Goal: Task Accomplishment & Management: Manage account settings

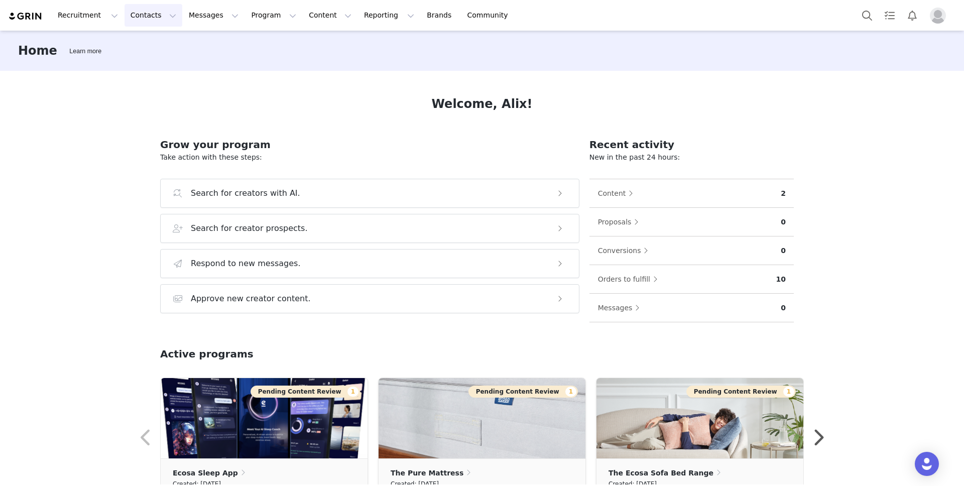
click at [162, 12] on button "Contacts Contacts" at bounding box center [154, 15] width 58 height 23
click at [160, 45] on div "Creators" at bounding box center [157, 44] width 67 height 11
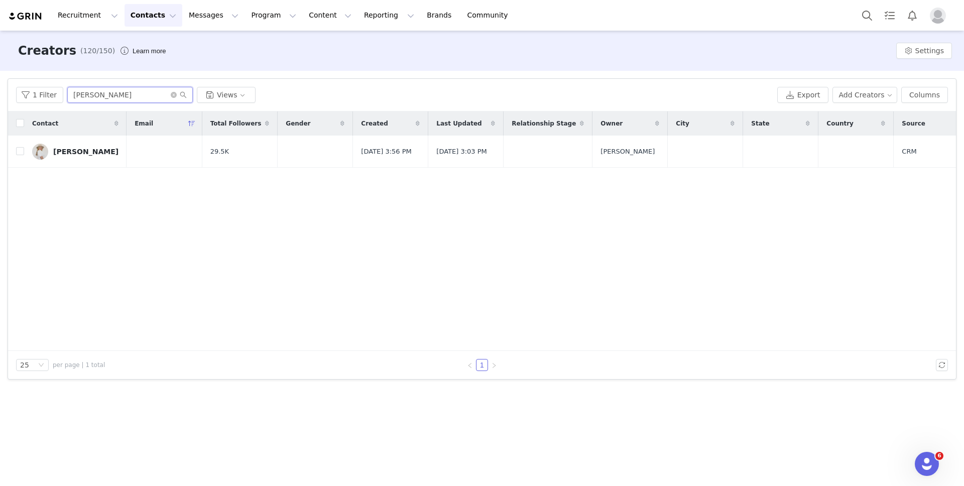
drag, startPoint x: 115, startPoint y: 90, endPoint x: 111, endPoint y: 99, distance: 9.9
click at [110, 100] on input "[PERSON_NAME]" at bounding box center [130, 95] width 126 height 16
type input "Matilda"
click at [87, 146] on link "[PERSON_NAME]" at bounding box center [75, 152] width 86 height 16
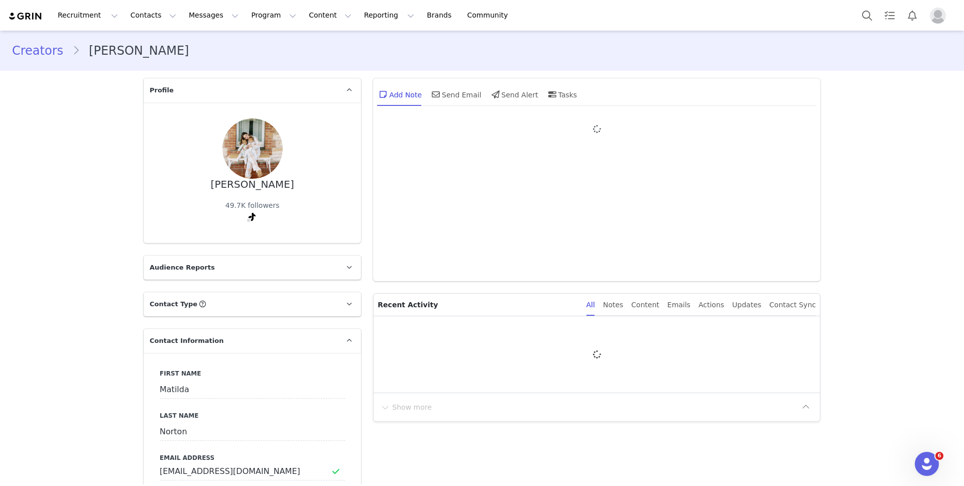
type input "+1 ([GEOGRAPHIC_DATA])"
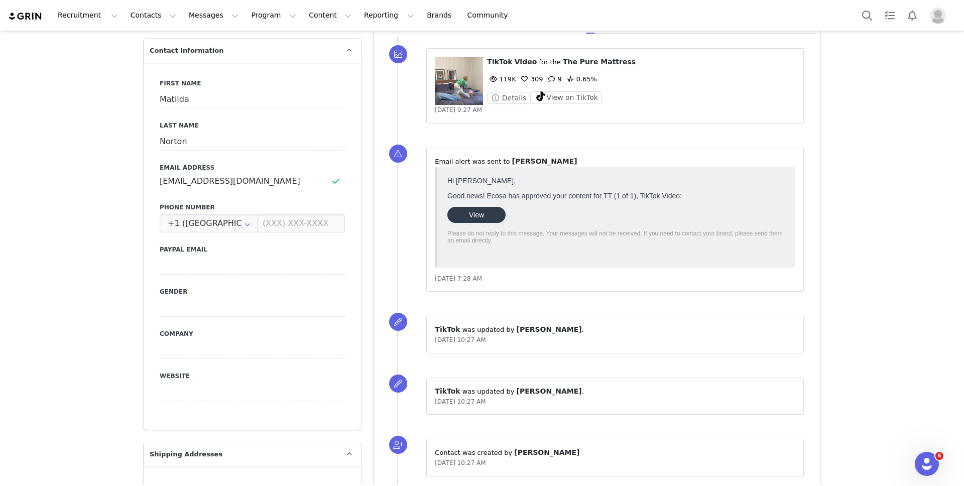
scroll to position [300, 0]
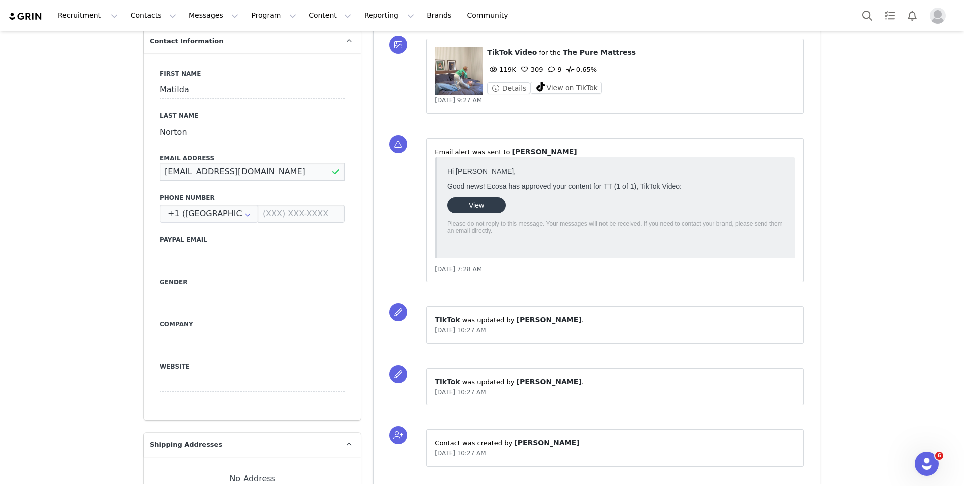
drag, startPoint x: 273, startPoint y: 170, endPoint x: 144, endPoint y: 152, distance: 130.3
click at [144, 152] on div "First Name [PERSON_NAME] Last Name [PERSON_NAME] Email Address [EMAIL_ADDRESS][…" at bounding box center [252, 236] width 217 height 367
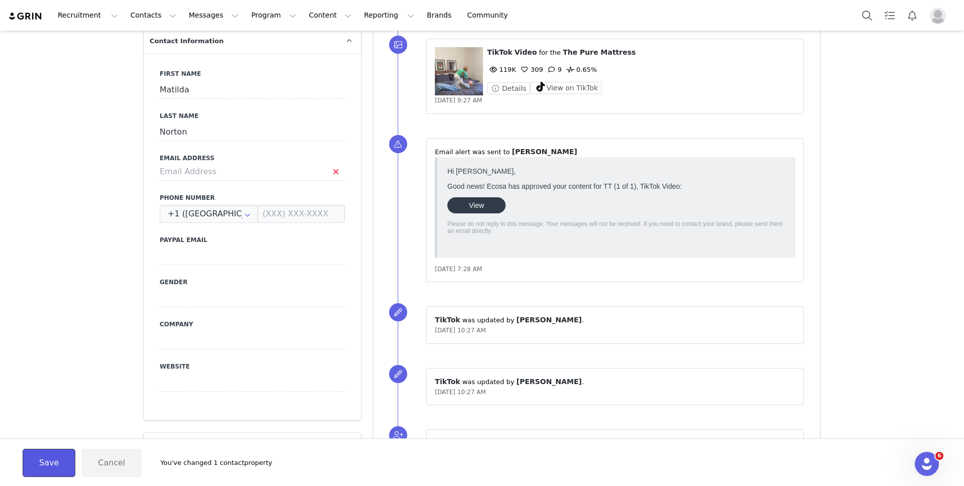
click at [37, 458] on button "Save" at bounding box center [49, 463] width 53 height 28
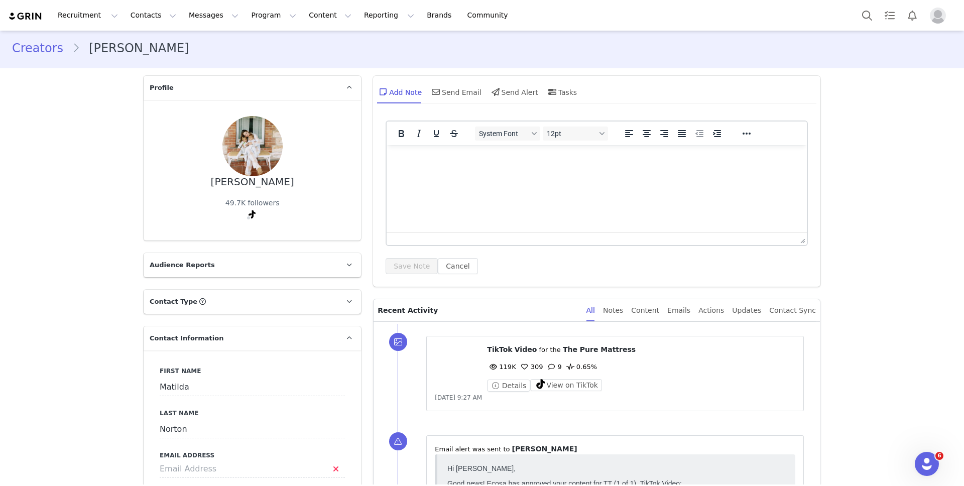
scroll to position [0, 0]
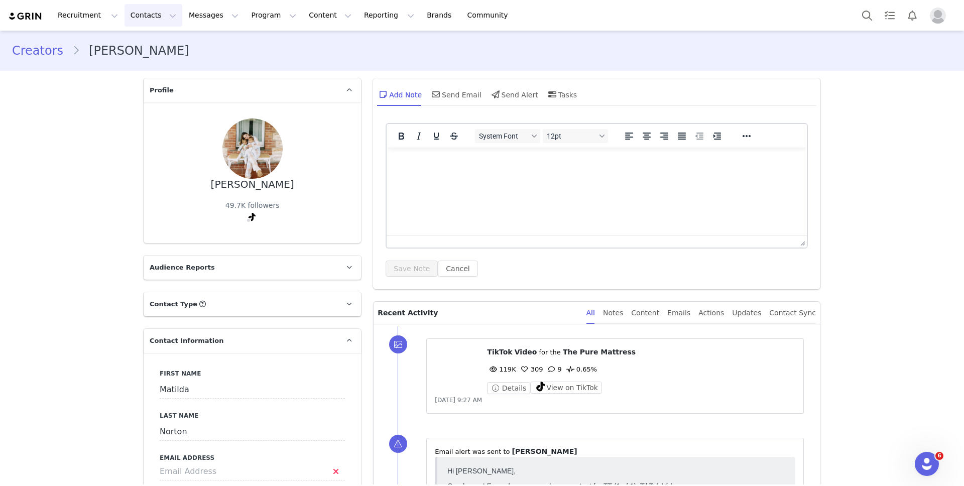
click at [127, 12] on button "Contacts Contacts" at bounding box center [154, 15] width 58 height 23
click at [143, 13] on button "Contacts Contacts" at bounding box center [154, 15] width 58 height 23
click at [155, 42] on div "Creators" at bounding box center [157, 44] width 67 height 11
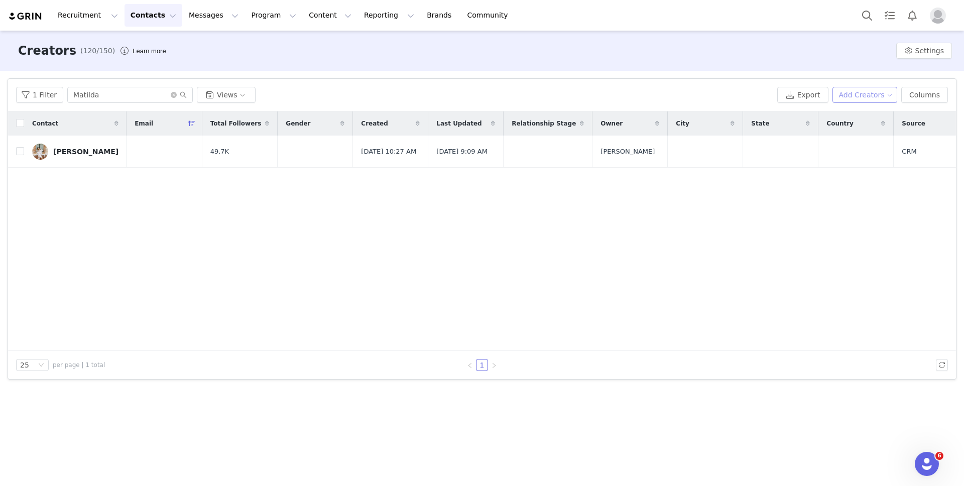
click at [881, 99] on button "Add Creators" at bounding box center [865, 95] width 65 height 16
click at [870, 112] on span "Add a Creator" at bounding box center [867, 114] width 49 height 11
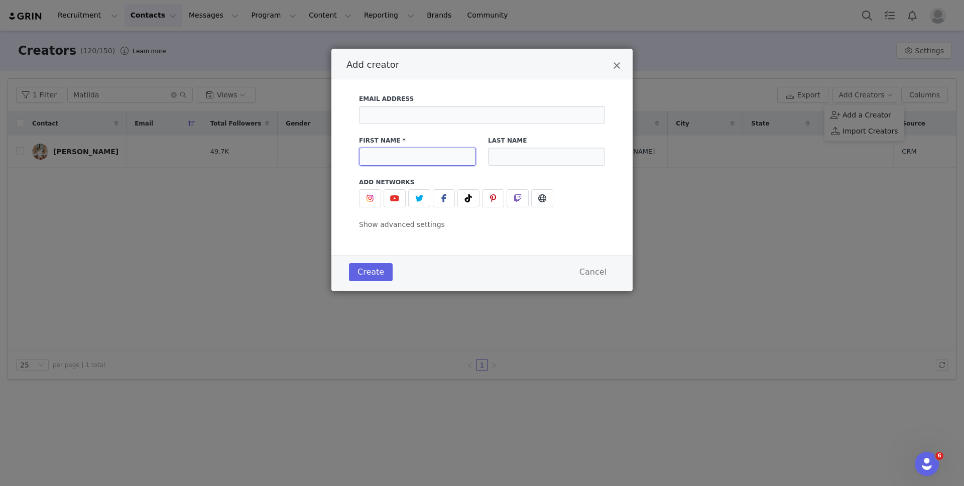
click at [396, 157] on input "Add creator" at bounding box center [417, 157] width 117 height 18
type input "Matilda"
type input "[PERSON_NAME]"
click at [471, 199] on icon "Add creator" at bounding box center [468, 198] width 7 height 8
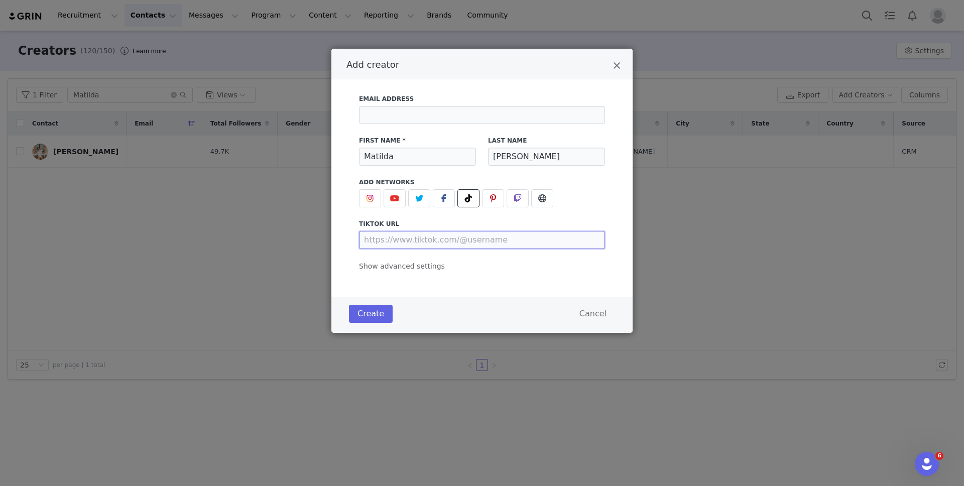
click at [419, 241] on input "Add creator" at bounding box center [482, 240] width 246 height 18
paste input "[PERSON_NAME][EMAIL_ADDRESS][DOMAIN_NAME]"
type input "[URL][DOMAIN_NAME][PERSON_NAME][EMAIL_ADDRESS][DOMAIN_NAME]"
drag, startPoint x: 581, startPoint y: 244, endPoint x: 318, endPoint y: 231, distance: 263.4
click at [315, 233] on div "Add creator Email Address First Name * [PERSON_NAME] Last Name [PERSON_NAME] Ad…" at bounding box center [482, 243] width 964 height 486
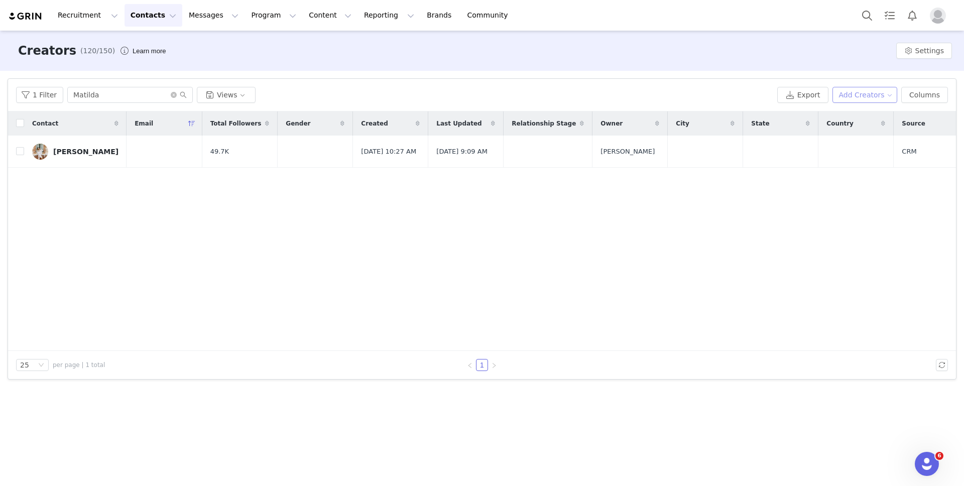
click at [890, 92] on button "Add Creators" at bounding box center [865, 95] width 65 height 16
click at [869, 111] on span "Add a Creator" at bounding box center [867, 114] width 49 height 11
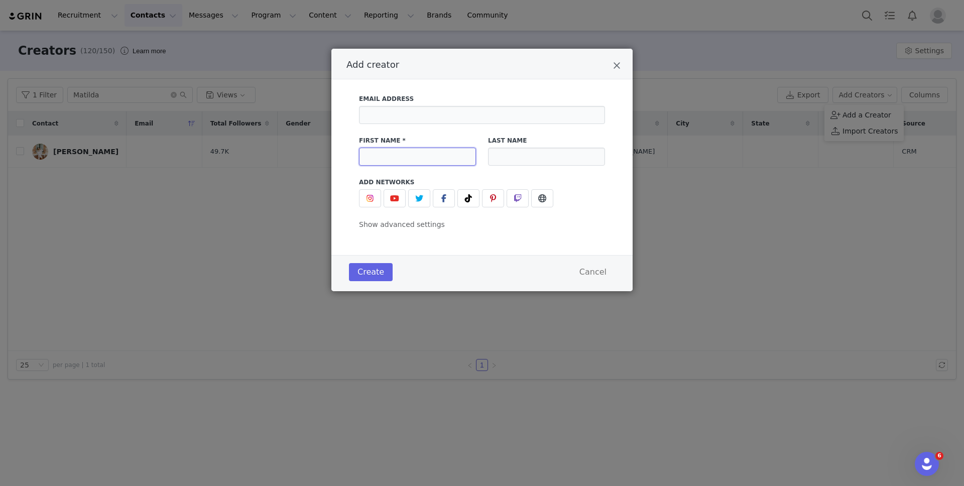
click at [390, 164] on input "Add creator" at bounding box center [417, 157] width 117 height 18
type input "Matilda"
type input "S"
type input "s"
type input "[PERSON_NAME]"
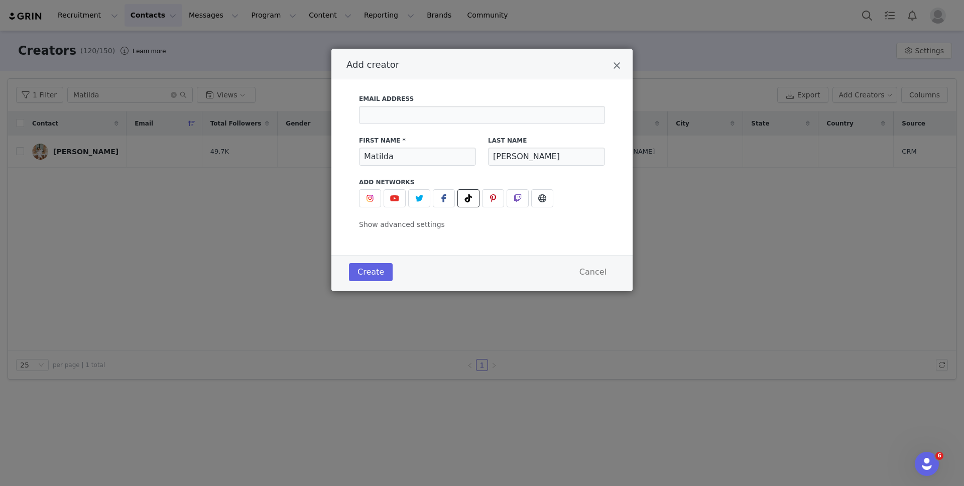
click at [470, 201] on icon "Add creator" at bounding box center [468, 198] width 7 height 8
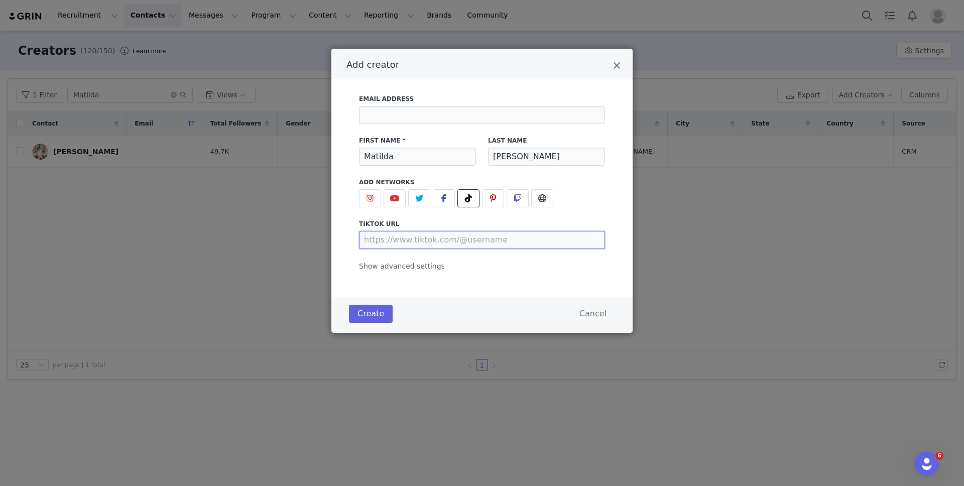
click at [491, 235] on input "Add creator" at bounding box center [482, 240] width 246 height 18
paste input "[URL][DOMAIN_NAME]"
type input "[URL][DOMAIN_NAME]"
click at [386, 311] on button "Create" at bounding box center [371, 314] width 44 height 18
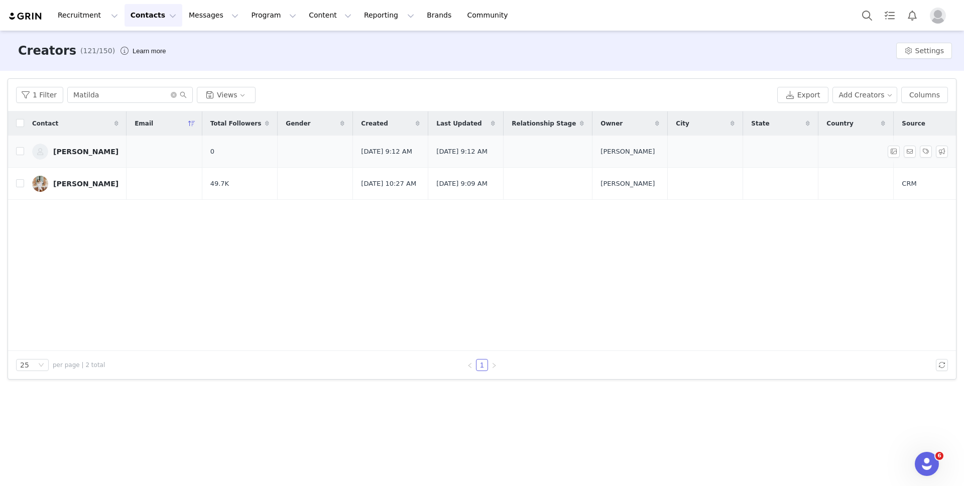
click at [96, 156] on div "[PERSON_NAME]" at bounding box center [85, 152] width 65 height 8
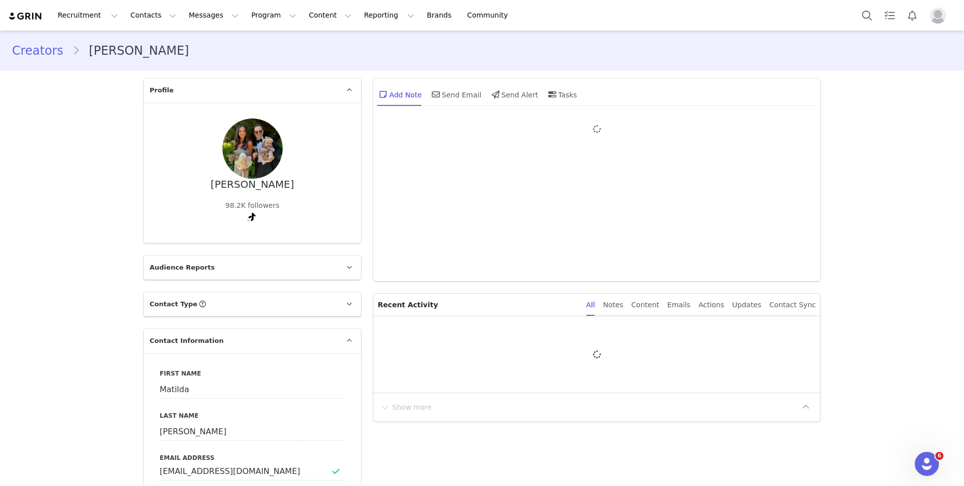
type input "+1 ([GEOGRAPHIC_DATA])"
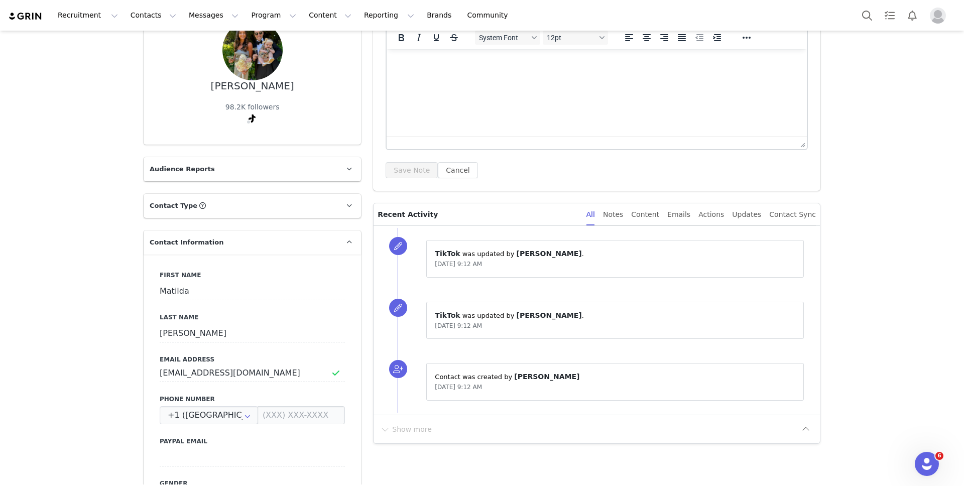
scroll to position [114, 0]
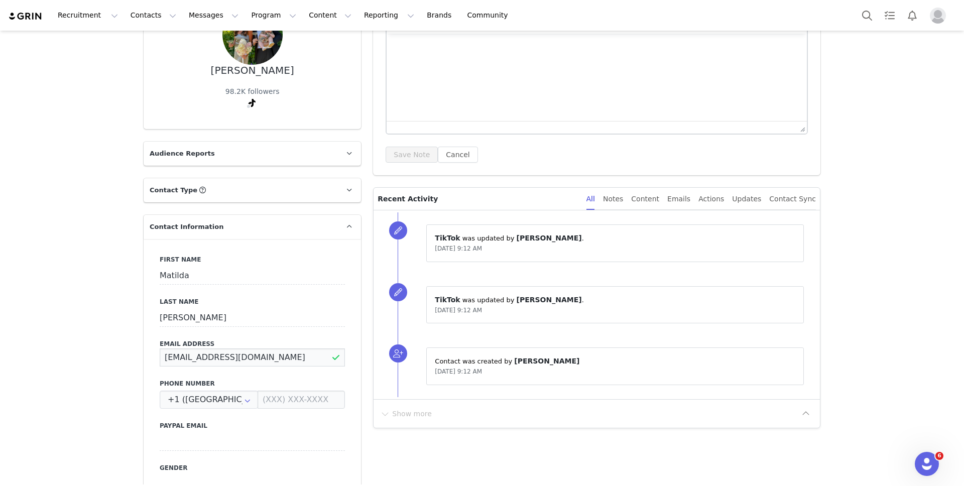
click at [311, 358] on input "[EMAIL_ADDRESS][DOMAIN_NAME]" at bounding box center [252, 358] width 185 height 18
drag, startPoint x: 306, startPoint y: 360, endPoint x: 101, endPoint y: 360, distance: 204.4
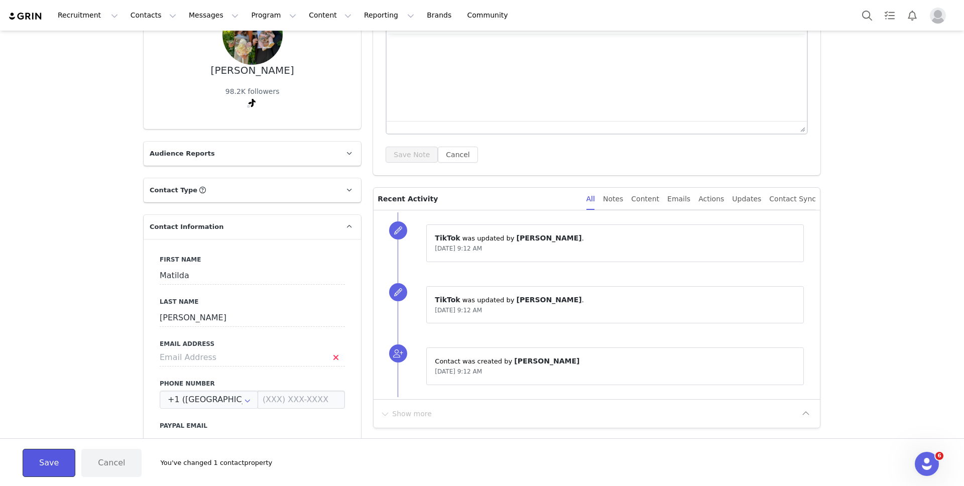
click at [55, 467] on button "Save" at bounding box center [49, 463] width 53 height 28
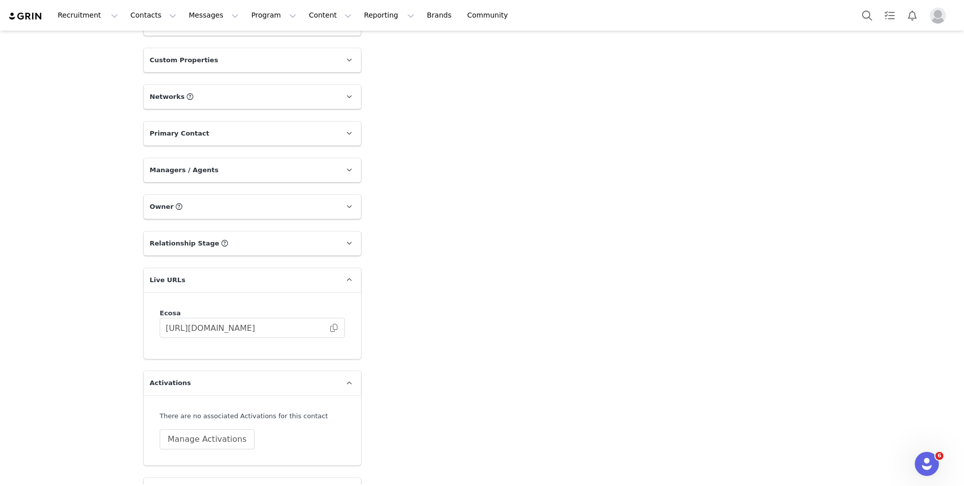
scroll to position [872, 0]
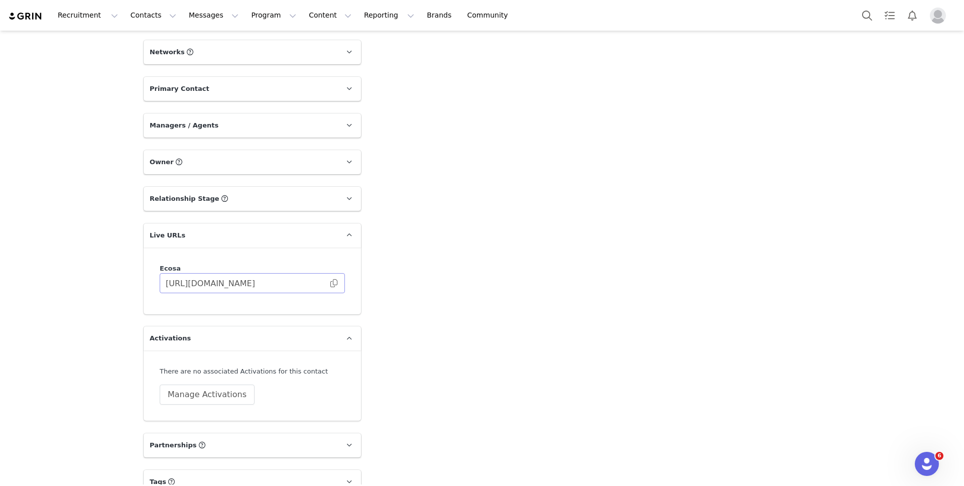
click at [329, 283] on span at bounding box center [334, 283] width 10 height 0
click at [191, 391] on button "Manage Activations" at bounding box center [207, 395] width 95 height 20
click at [196, 438] on div "Select Activation" at bounding box center [178, 433] width 98 height 15
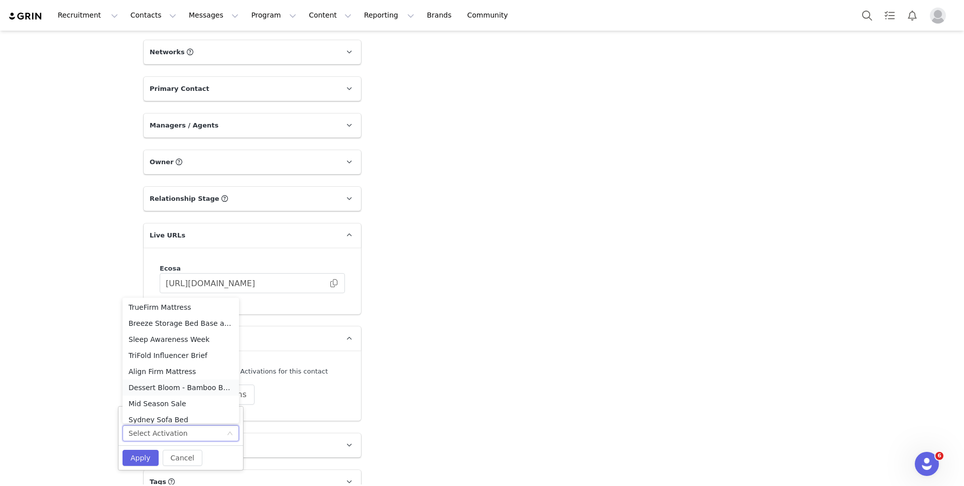
scroll to position [273, 0]
click at [186, 337] on li "TriFold Influencer Brief" at bounding box center [181, 340] width 117 height 16
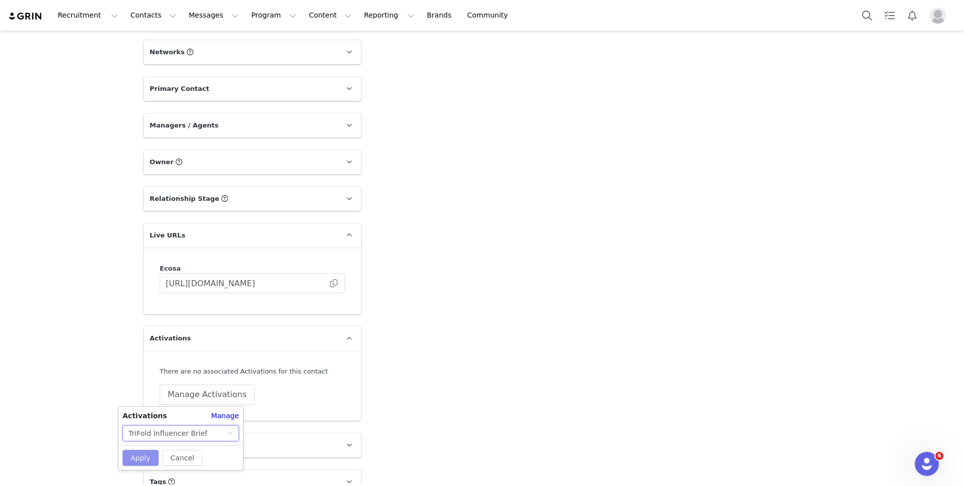
click at [136, 456] on button "Apply" at bounding box center [141, 458] width 36 height 16
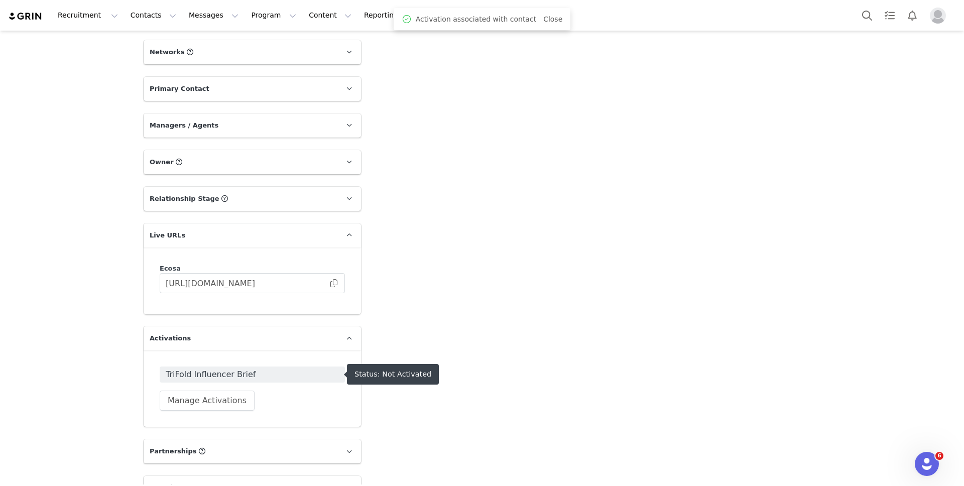
click at [267, 375] on span "TriFold Influencer Brief" at bounding box center [252, 375] width 173 height 12
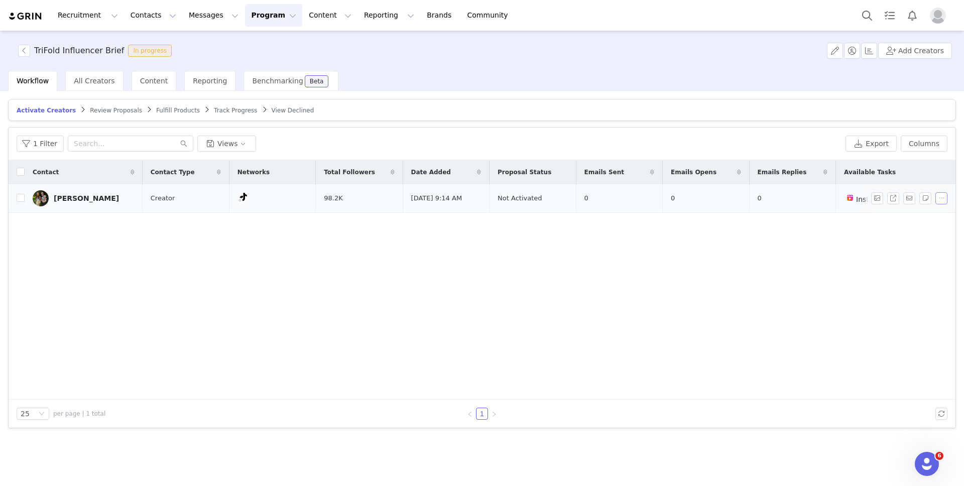
click at [940, 194] on button "button" at bounding box center [942, 198] width 12 height 12
click at [900, 216] on span "Activate Creators" at bounding box center [915, 216] width 61 height 11
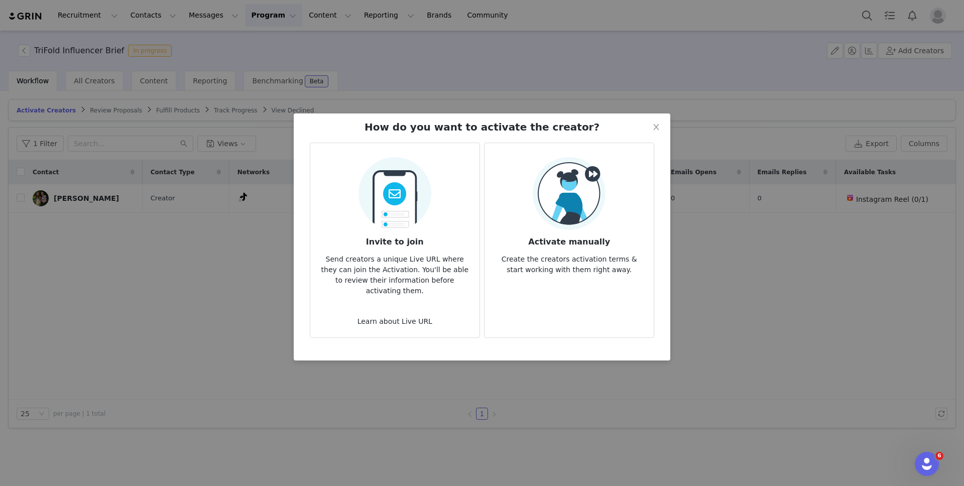
click at [567, 198] on img at bounding box center [569, 193] width 73 height 73
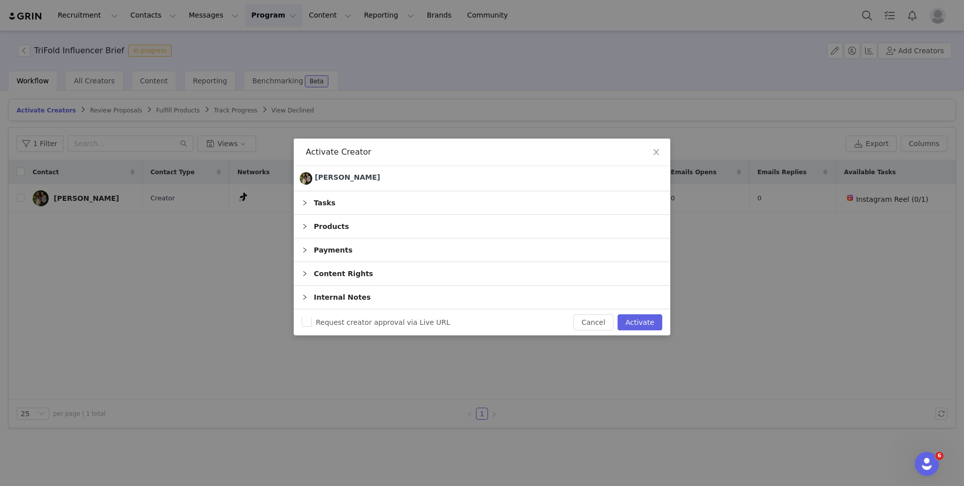
click at [378, 199] on div "Tasks" at bounding box center [482, 202] width 377 height 23
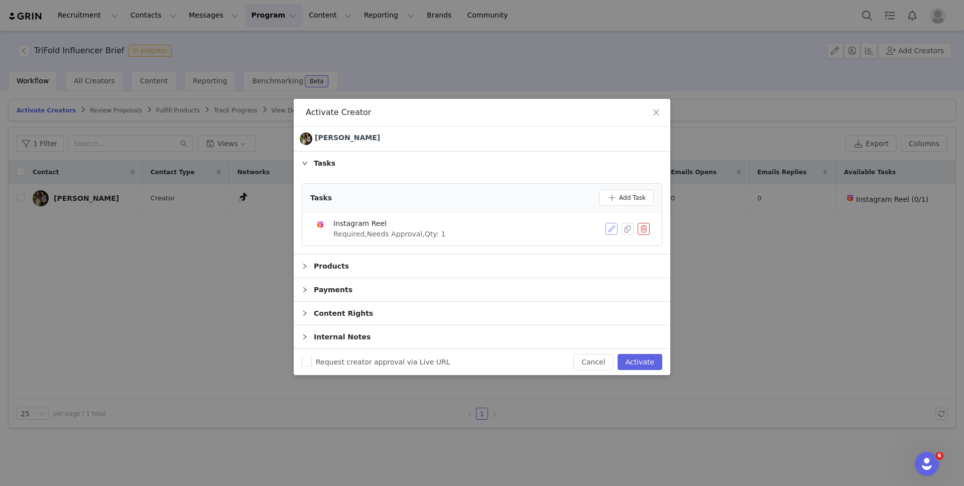
click at [607, 228] on button "button" at bounding box center [612, 229] width 12 height 12
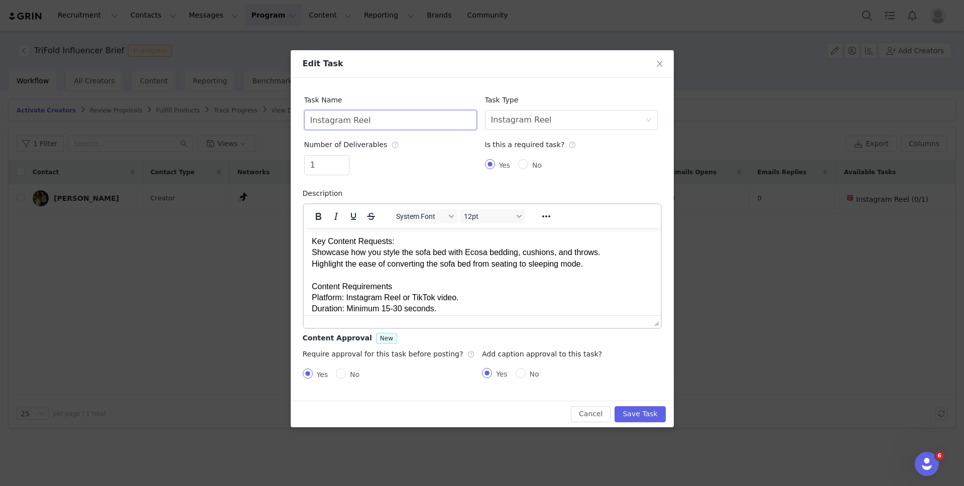
drag, startPoint x: 380, startPoint y: 123, endPoint x: 277, endPoint y: 118, distance: 103.1
click at [275, 119] on div "Edit Task Task Name Instagram Reel Task Type Select task type Instagram Reel Nu…" at bounding box center [482, 243] width 964 height 486
type input "TikTok Video"
click at [600, 119] on div "Select task type Instagram Reel" at bounding box center [568, 119] width 154 height 19
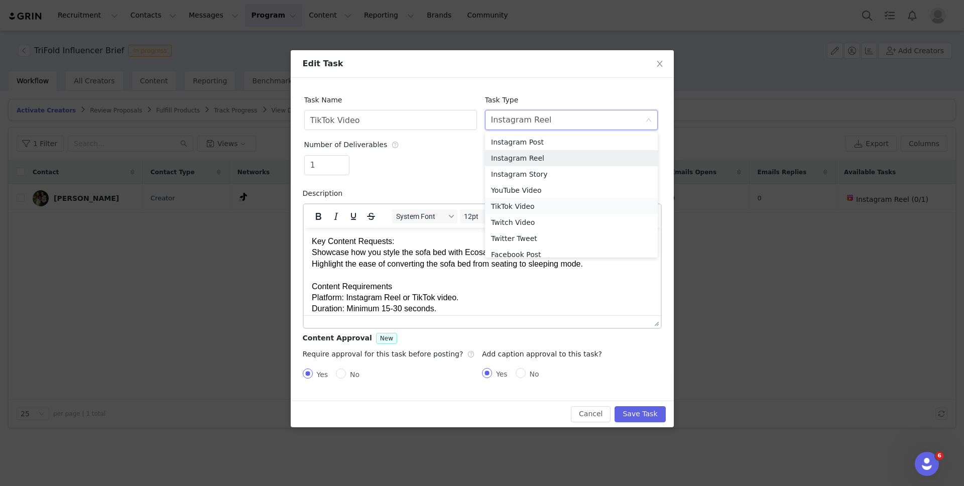
click at [563, 207] on li "TikTok Video" at bounding box center [571, 206] width 173 height 16
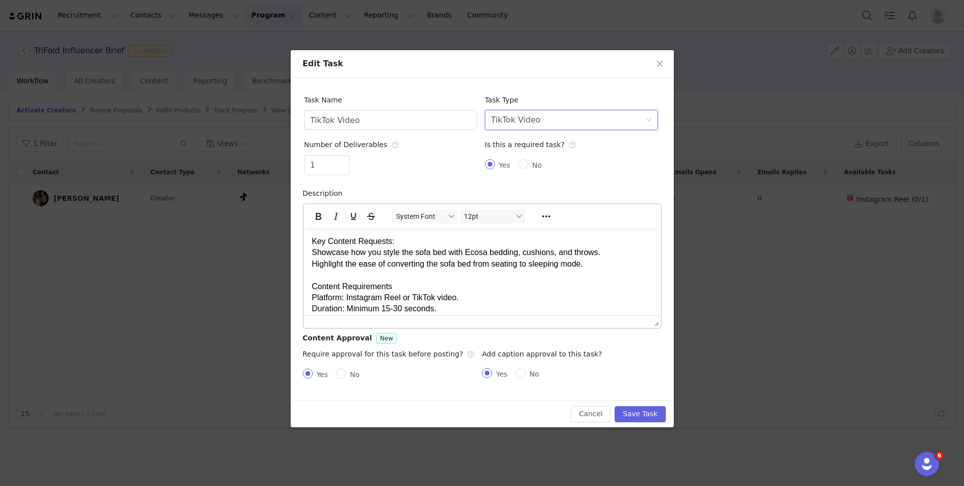
click at [449, 168] on div "1" at bounding box center [390, 167] width 173 height 24
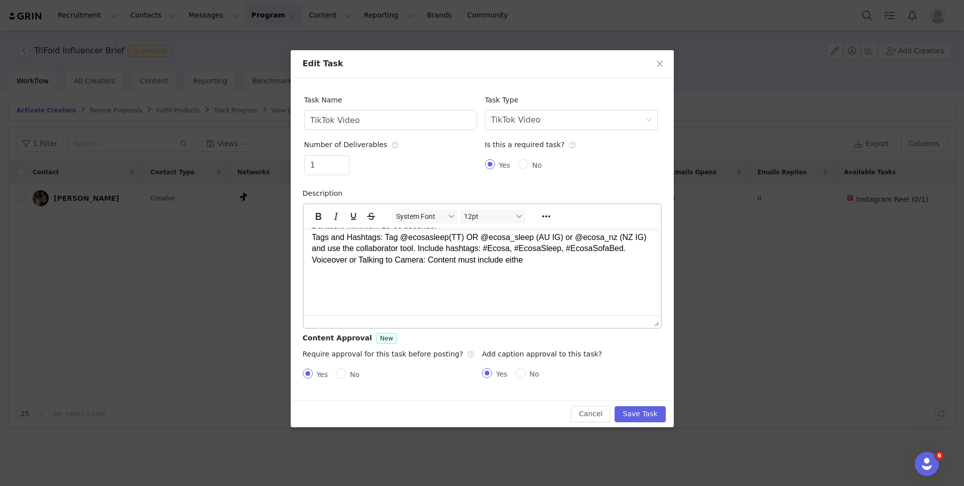
scroll to position [86, 0]
click at [539, 259] on div "Key Content Requests: Showcase how you style the sofa bed with Ecosa bedding, c…" at bounding box center [481, 206] width 341 height 112
click at [642, 417] on button "Save Task" at bounding box center [640, 414] width 51 height 16
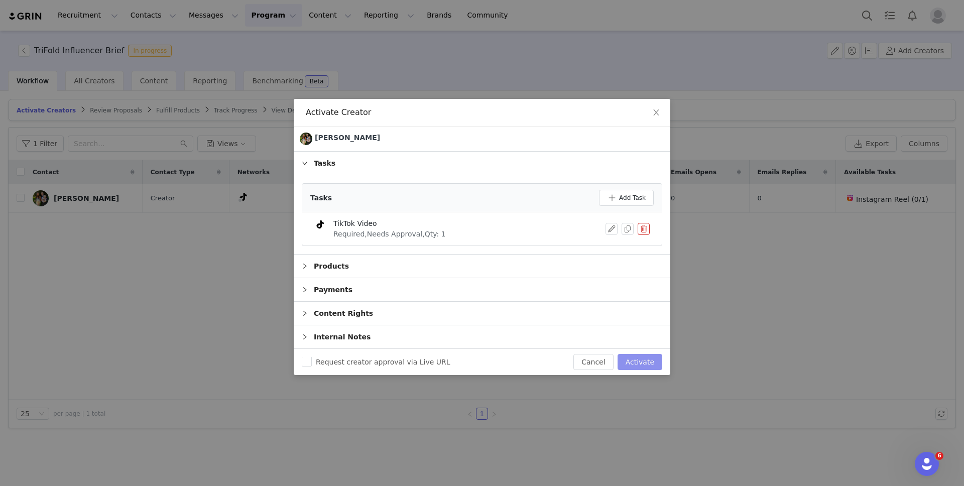
click at [631, 362] on button "Activate" at bounding box center [640, 362] width 45 height 16
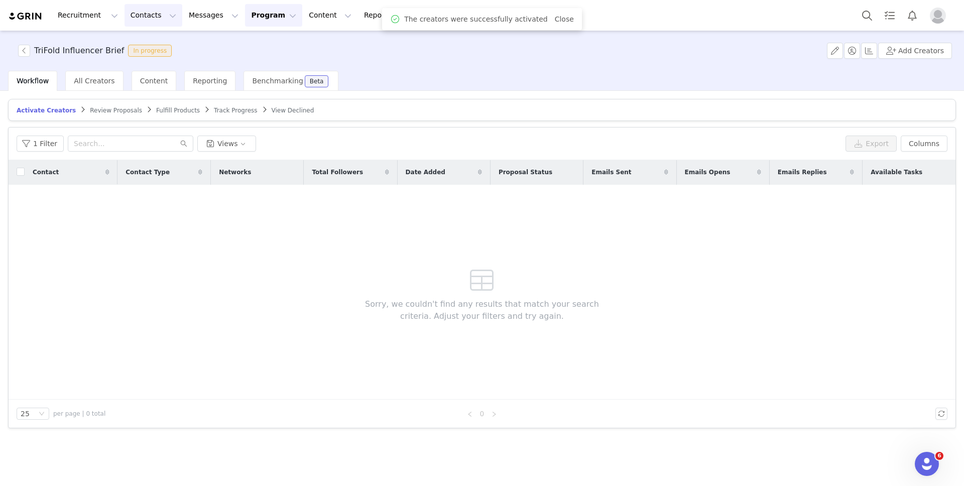
click at [126, 15] on button "Contacts Contacts" at bounding box center [154, 15] width 58 height 23
click at [166, 45] on div "Creators" at bounding box center [157, 44] width 67 height 11
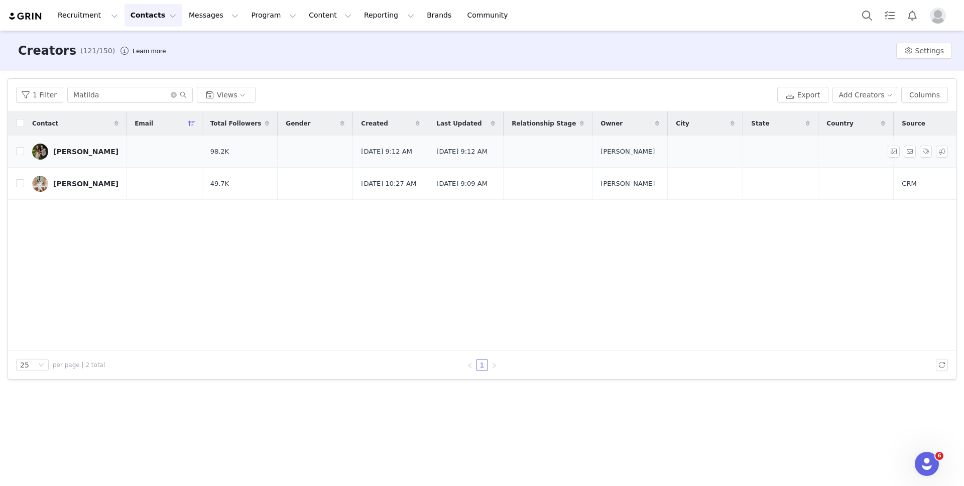
click at [84, 154] on div "[PERSON_NAME]" at bounding box center [85, 152] width 65 height 8
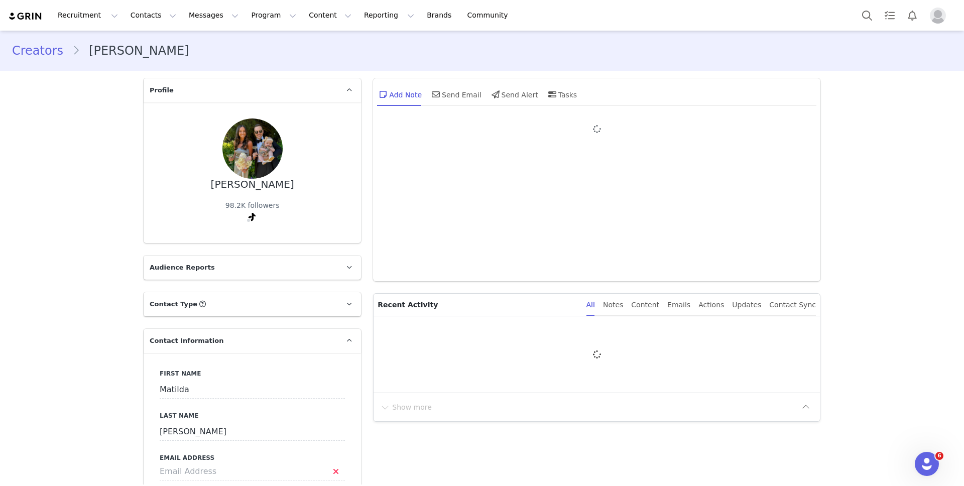
type input "+1 ([GEOGRAPHIC_DATA])"
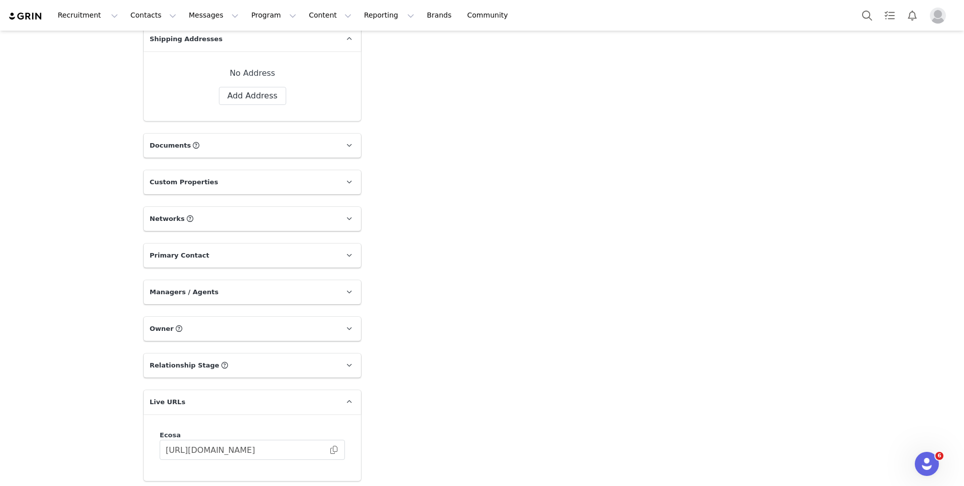
scroll to position [881, 0]
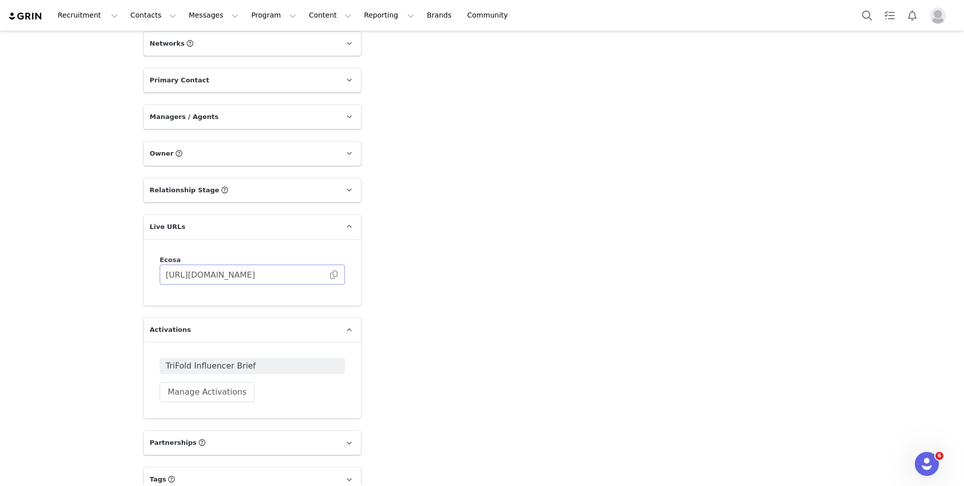
click at [329, 275] on span at bounding box center [334, 275] width 10 height 0
